Goal: Information Seeking & Learning: Learn about a topic

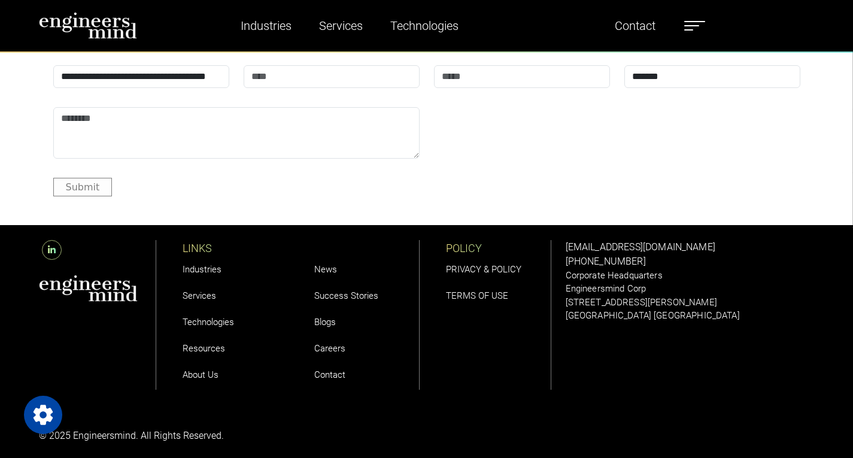
scroll to position [4039, 0]
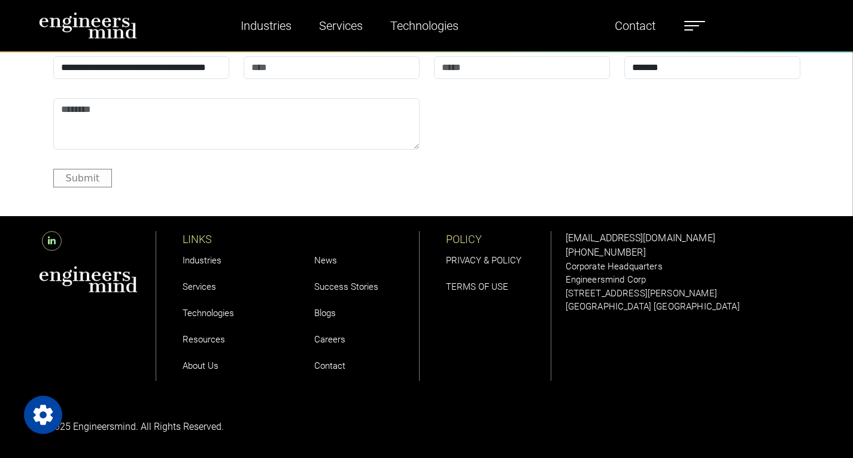
click at [323, 342] on link "Careers" at bounding box center [329, 339] width 31 height 11
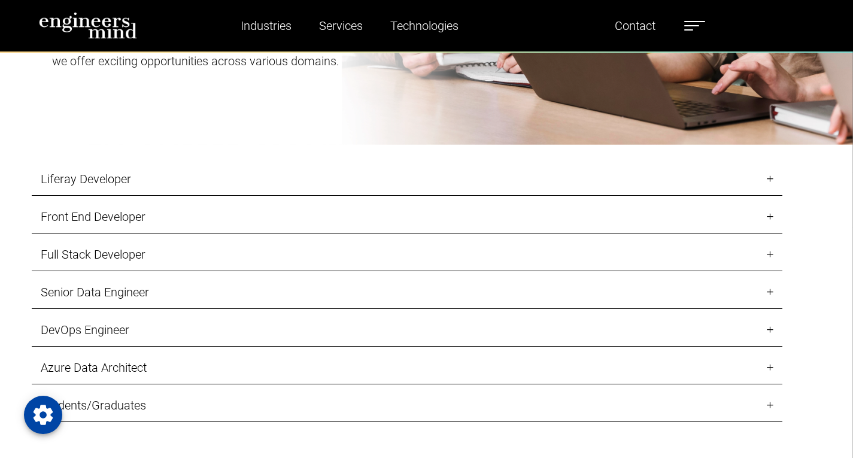
scroll to position [1193, 0]
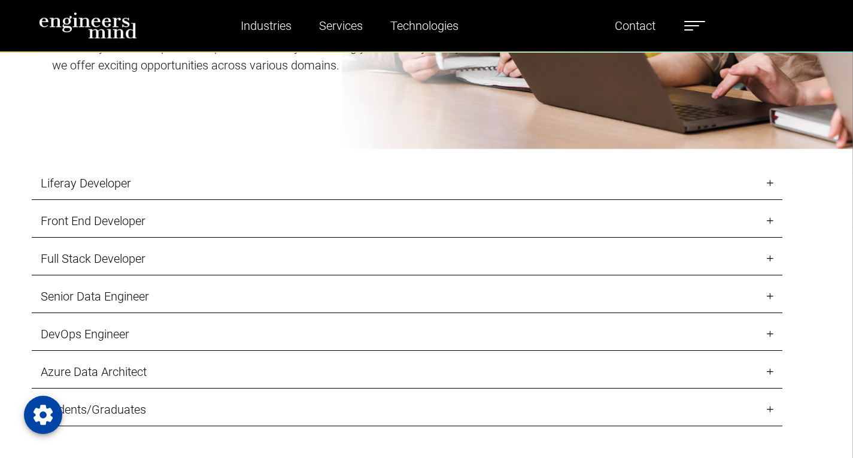
click at [769, 219] on link "Front End Developer" at bounding box center [407, 221] width 751 height 33
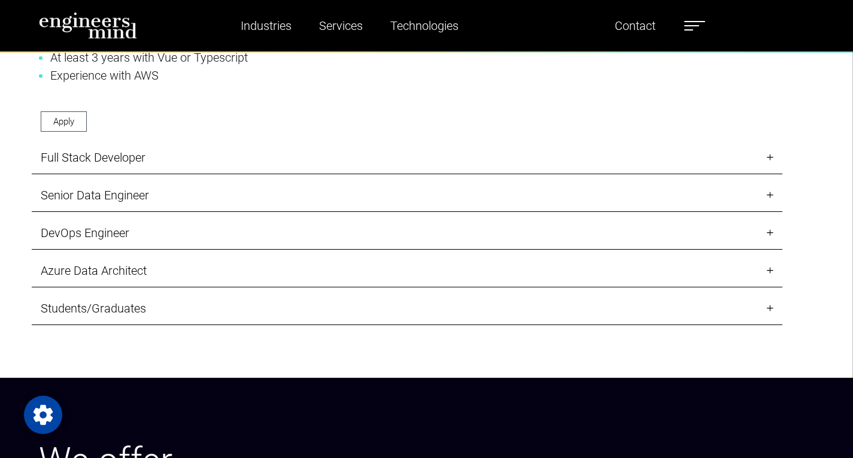
scroll to position [1433, 0]
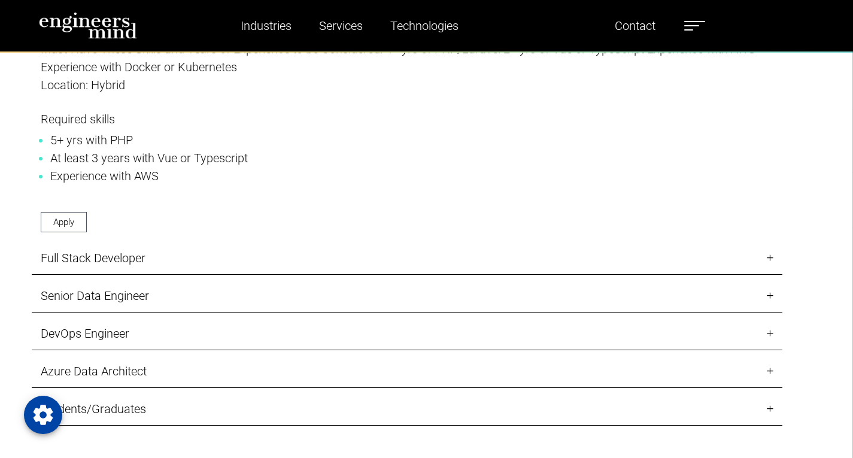
click at [767, 299] on link "Senior Data Engineer" at bounding box center [407, 296] width 751 height 33
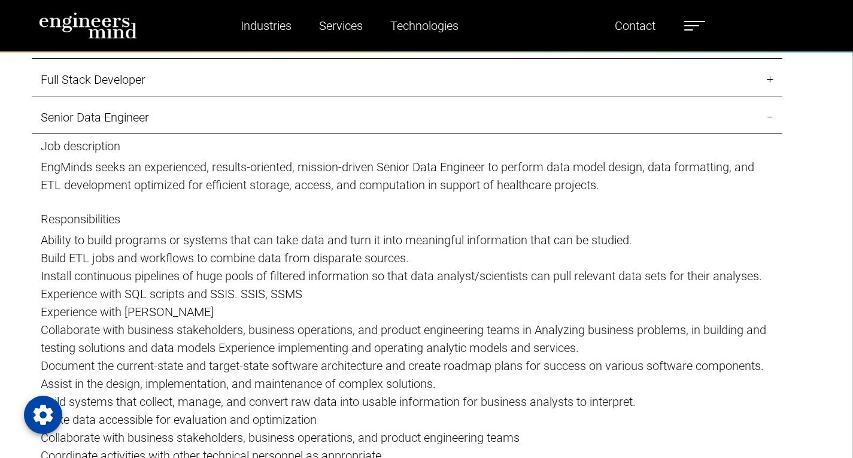
scroll to position [1193, 0]
